Goal: Information Seeking & Learning: Learn about a topic

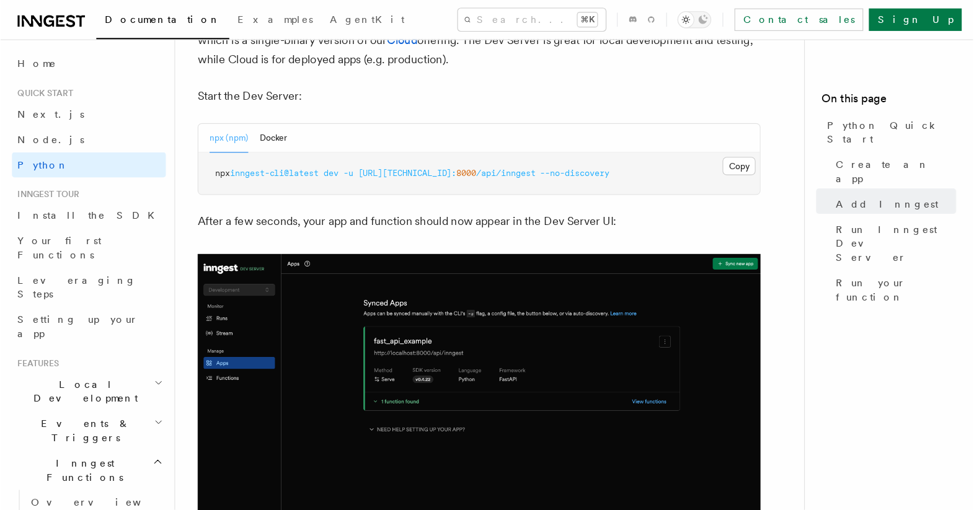
scroll to position [1591, 0]
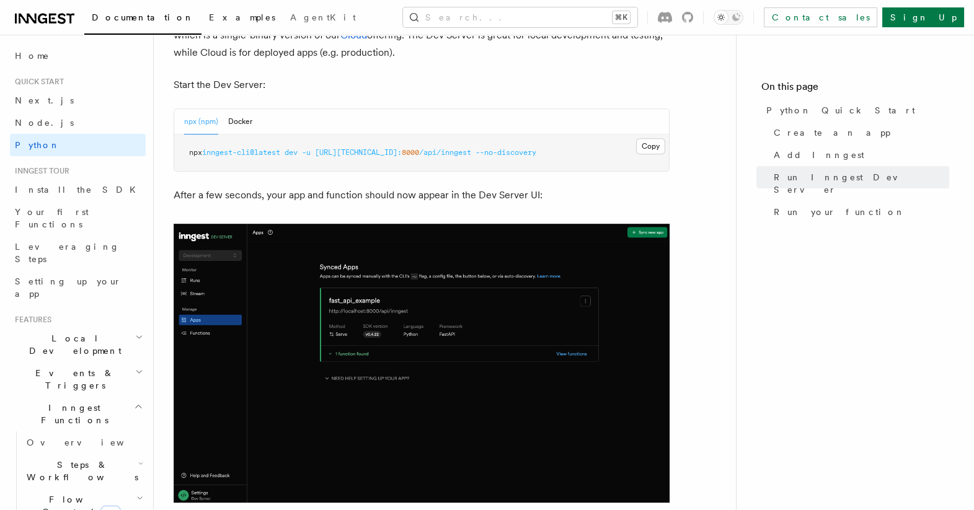
click at [209, 16] on span "Examples" at bounding box center [242, 17] width 66 height 10
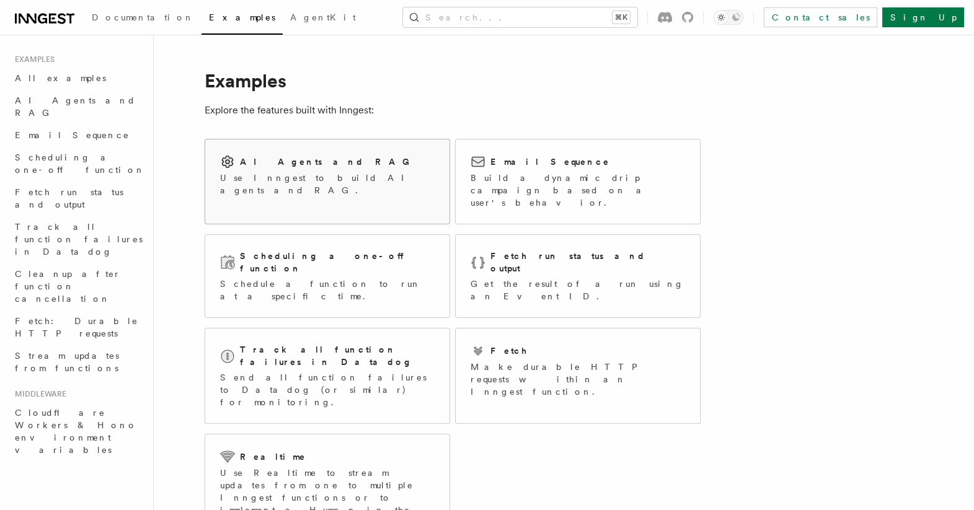
click at [265, 161] on h2 "AI Agents and RAG" at bounding box center [328, 162] width 176 height 12
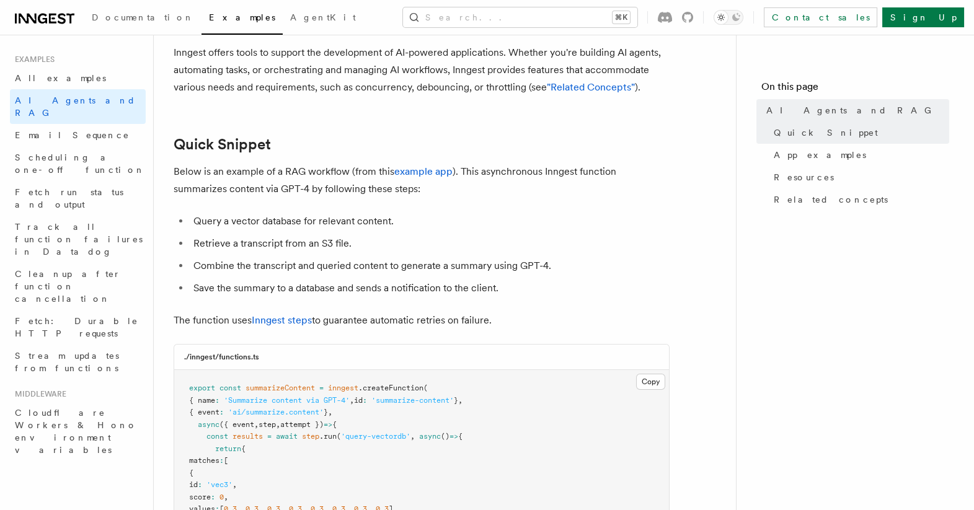
scroll to position [93, 0]
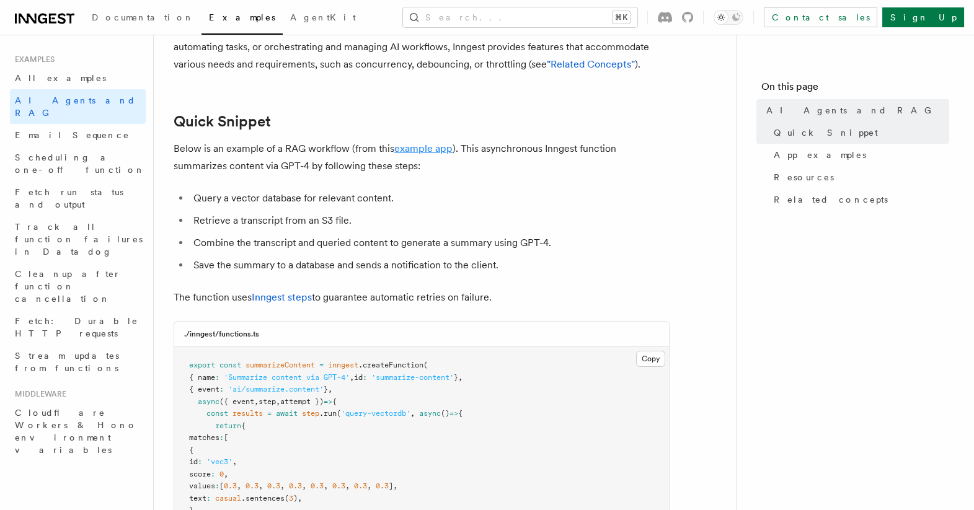
click at [417, 146] on link "example app" at bounding box center [423, 149] width 58 height 12
